Goal: Find specific page/section: Find specific page/section

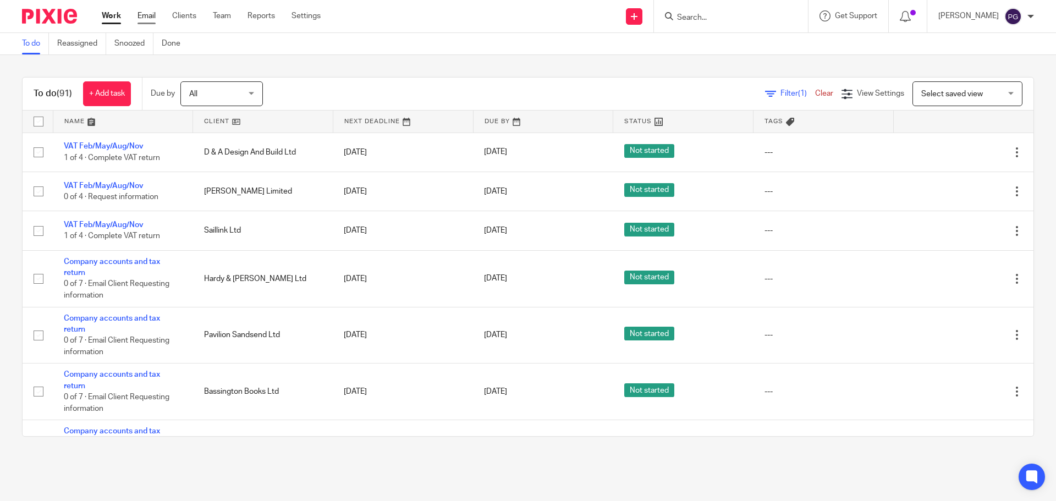
click at [150, 14] on link "Email" at bounding box center [147, 15] width 18 height 11
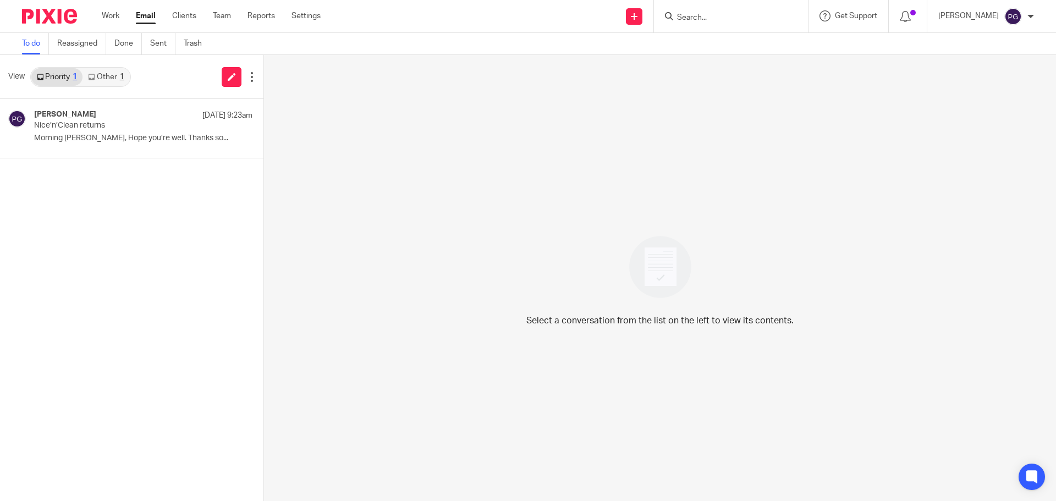
click at [113, 74] on link "Other 1" at bounding box center [106, 77] width 47 height 18
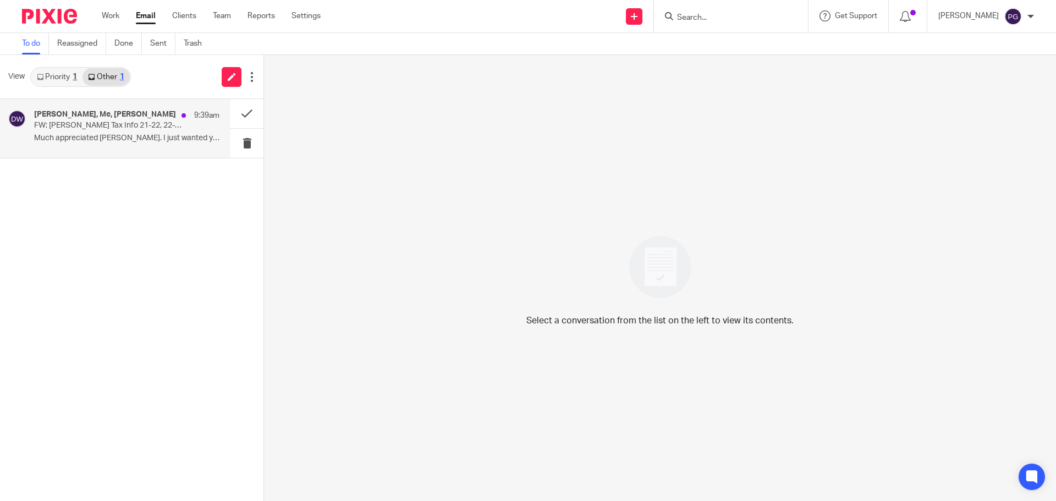
click at [114, 125] on p "FW: Ann Sowersby's Tax Info 21-22, 22-23, 23-24" at bounding box center [108, 125] width 149 height 9
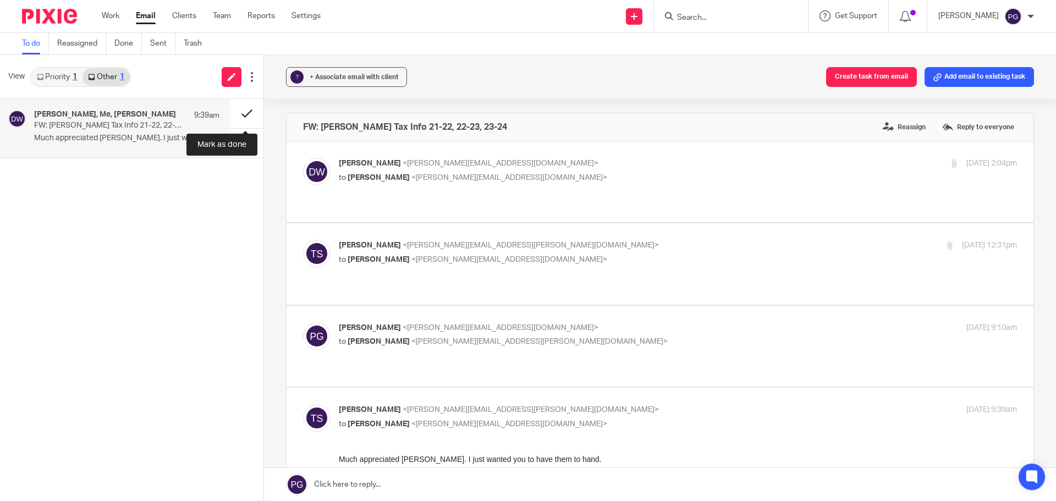
click at [244, 117] on button at bounding box center [247, 113] width 33 height 29
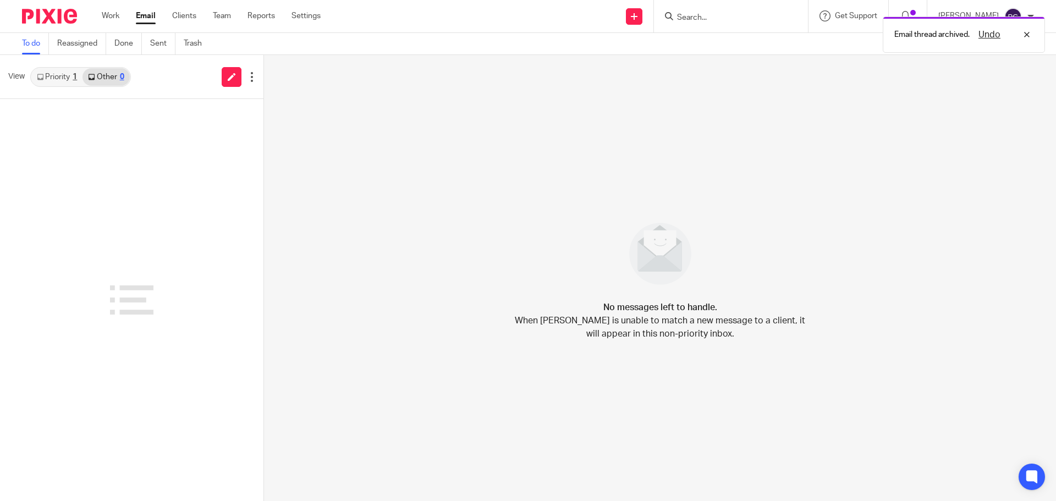
click at [73, 78] on link "Priority 1" at bounding box center [56, 77] width 51 height 18
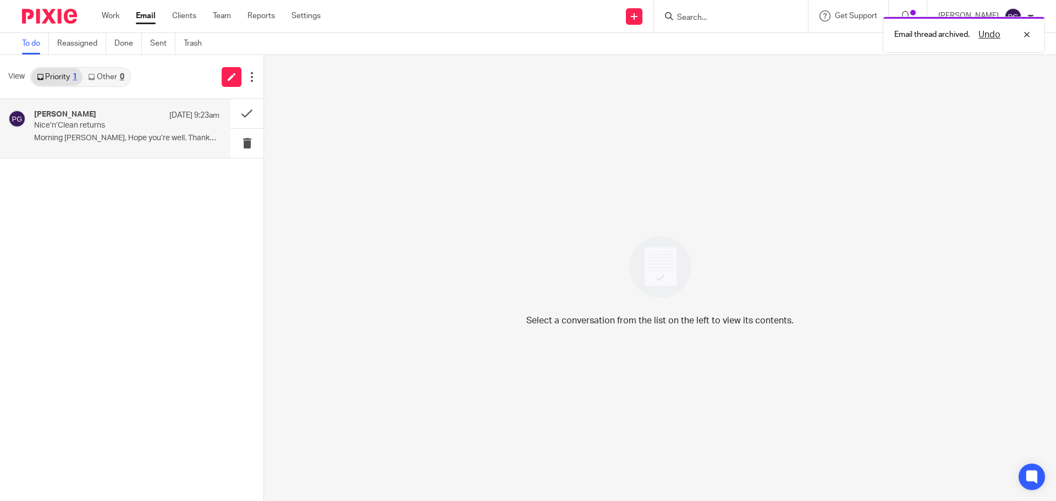
click at [76, 130] on p "Nice’n’Clean returns" at bounding box center [108, 125] width 149 height 9
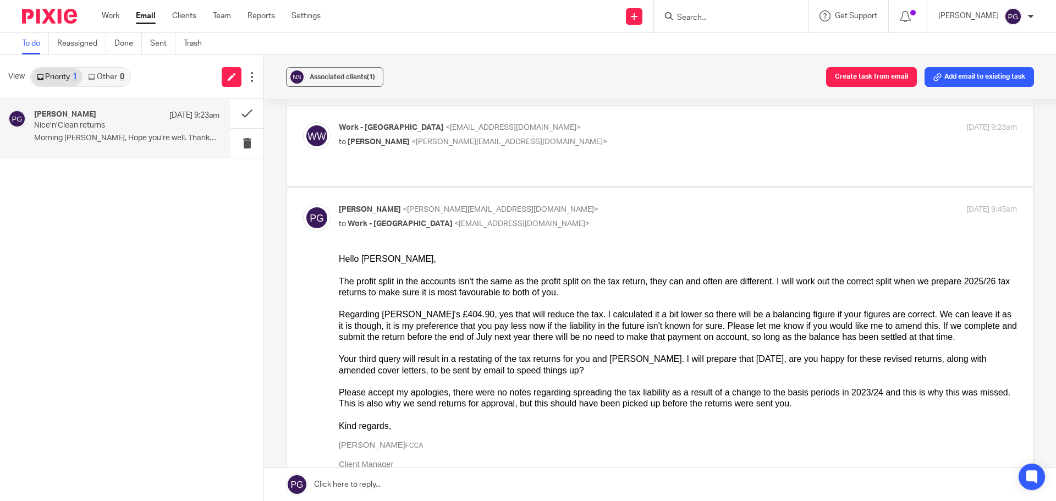
scroll to position [55, 0]
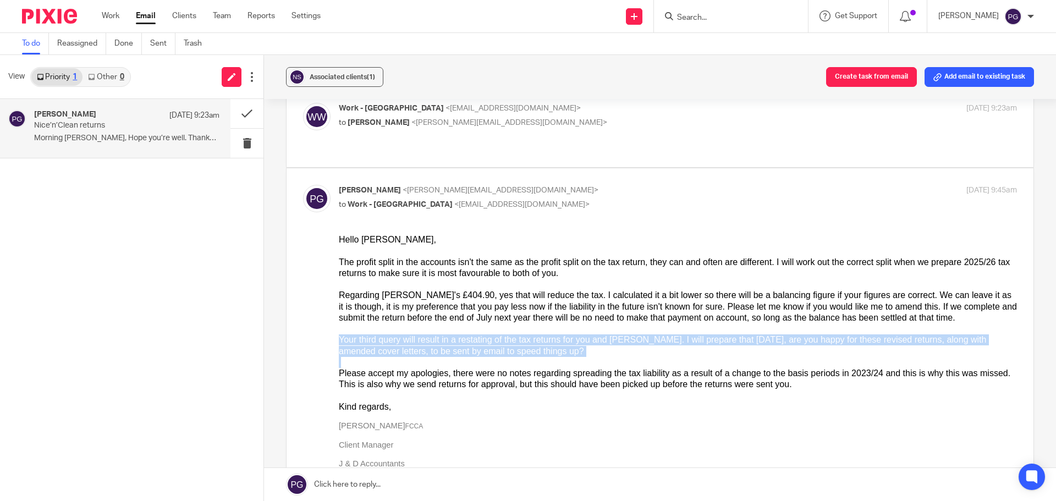
drag, startPoint x: 493, startPoint y: 360, endPoint x: 327, endPoint y: 343, distance: 167.0
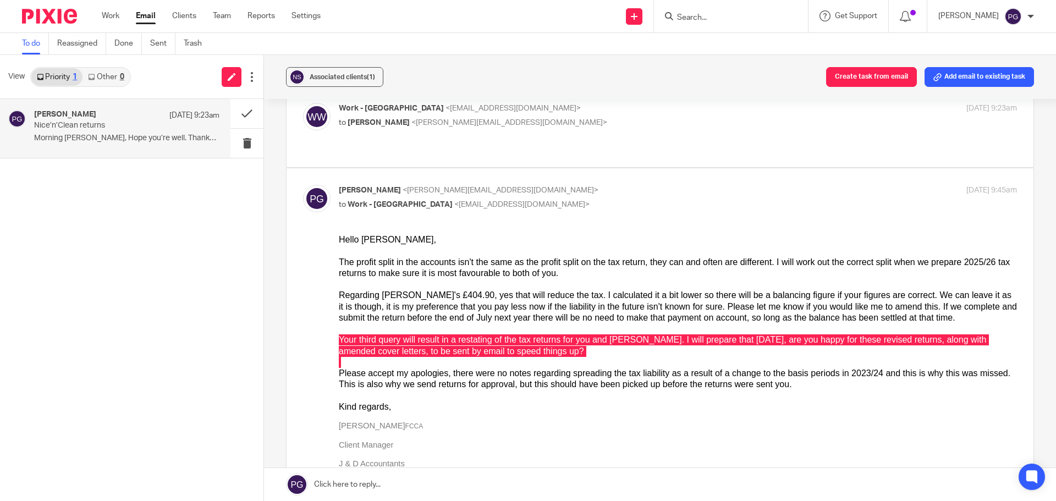
click at [701, 19] on input "Search" at bounding box center [725, 18] width 99 height 10
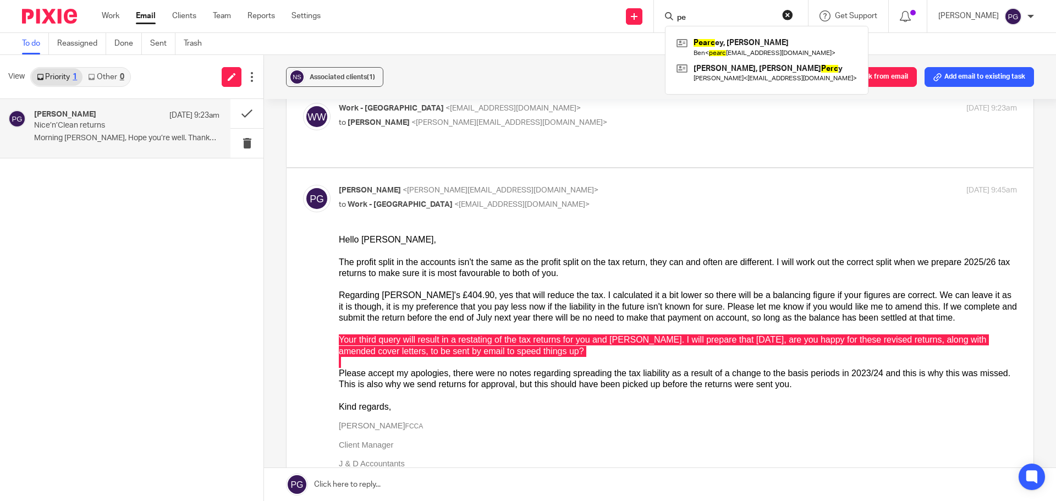
type input "p"
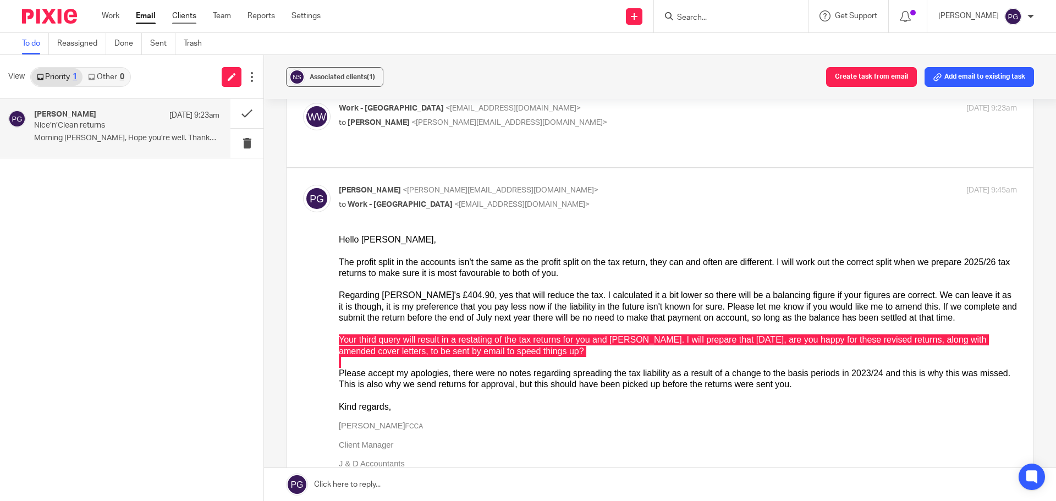
click at [188, 18] on link "Clients" at bounding box center [184, 15] width 24 height 11
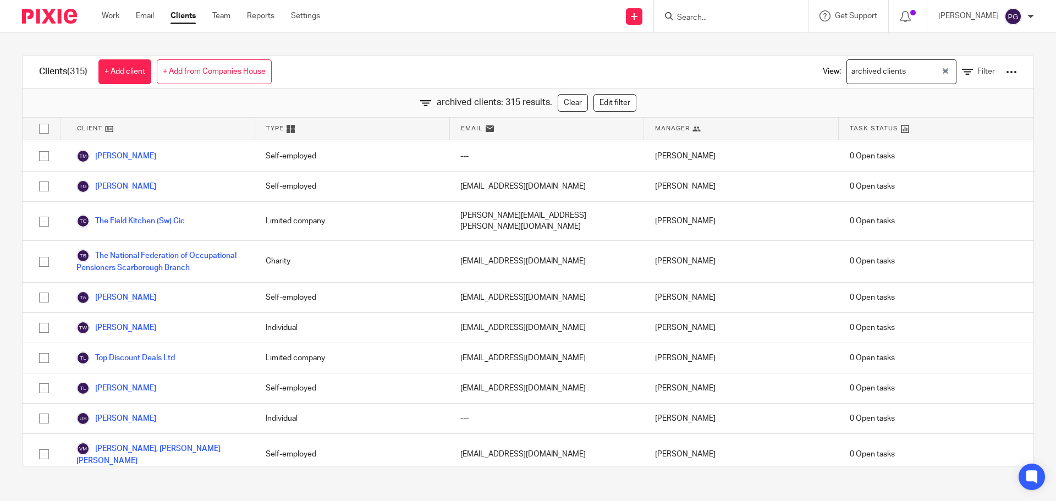
scroll to position [9271, 0]
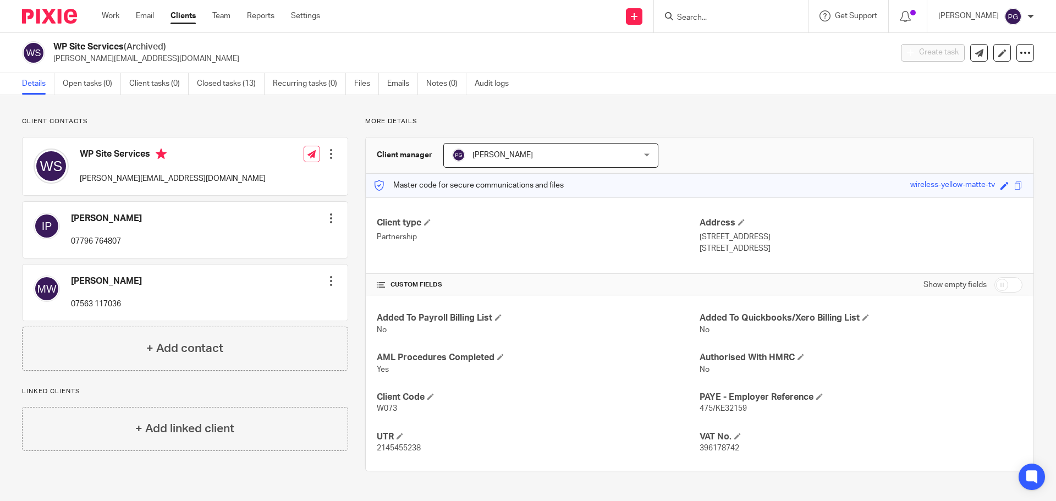
drag, startPoint x: 221, startPoint y: 271, endPoint x: 247, endPoint y: 271, distance: 26.4
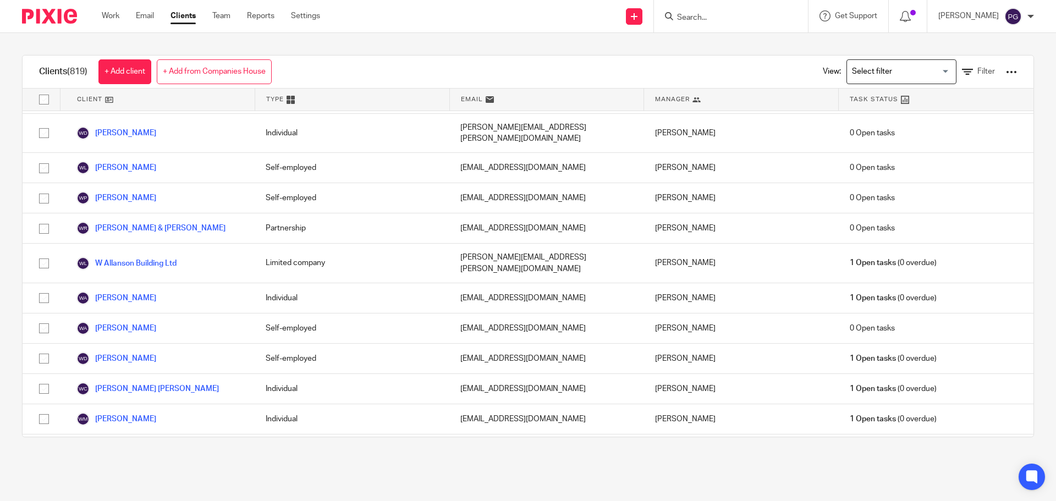
scroll to position [24428, 0]
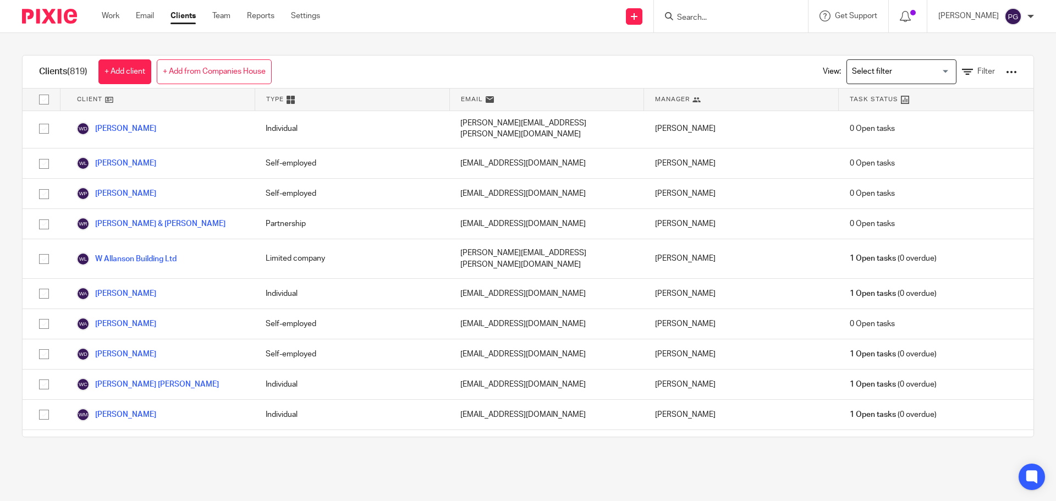
click at [709, 9] on form at bounding box center [734, 16] width 117 height 14
click at [709, 6] on div at bounding box center [731, 16] width 154 height 32
click at [705, 24] on div at bounding box center [731, 16] width 154 height 32
click at [706, 16] on input "Search" at bounding box center [725, 18] width 99 height 10
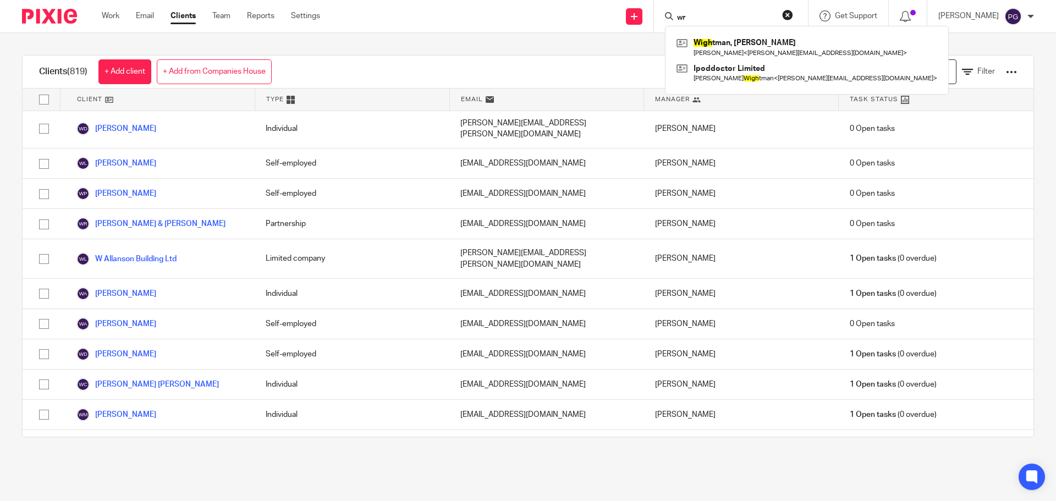
type input "w"
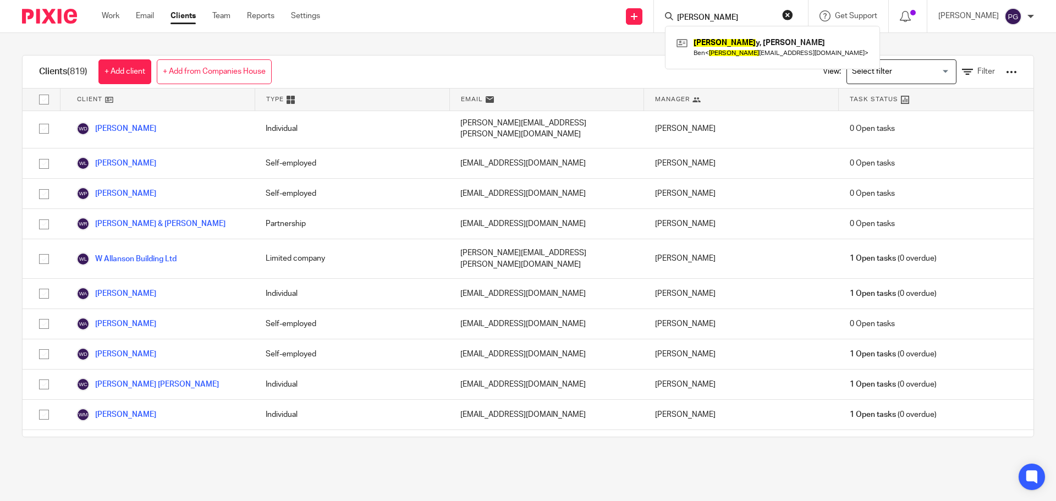
type input "[PERSON_NAME]"
click at [793, 18] on button "reset" at bounding box center [787, 14] width 11 height 11
click at [727, 19] on input "Search" at bounding box center [725, 18] width 99 height 10
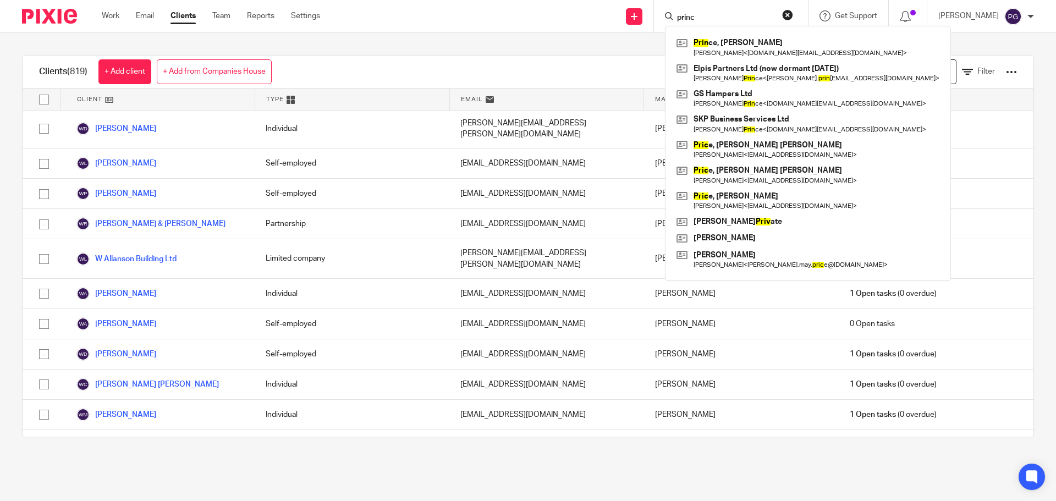
type input "prince"
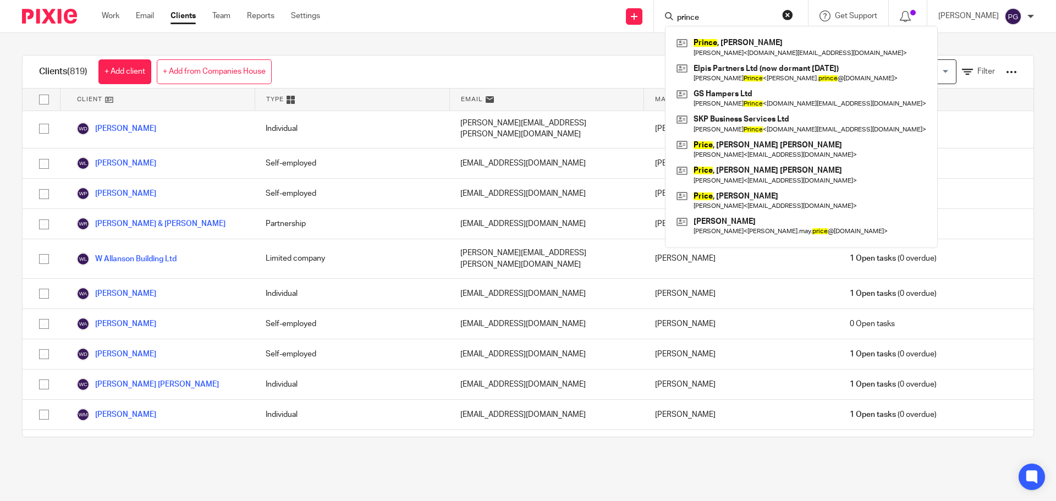
drag, startPoint x: 728, startPoint y: 21, endPoint x: 604, endPoint y: 29, distance: 125.2
click at [604, 30] on div "Send new email Create task Add client prince [PERSON_NAME] [PERSON_NAME] < [DOM…" at bounding box center [697, 16] width 720 height 32
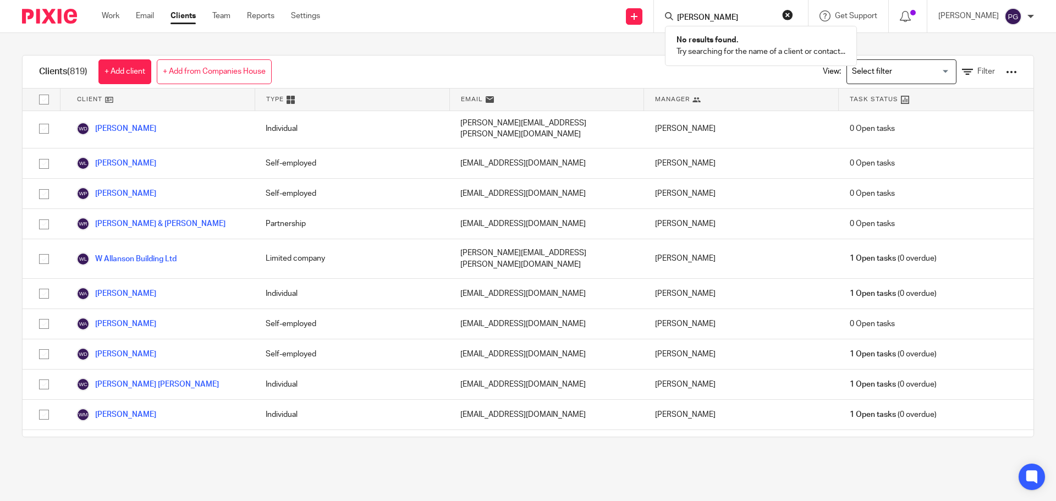
type input "[PERSON_NAME]"
